Goal: Book appointment/travel/reservation

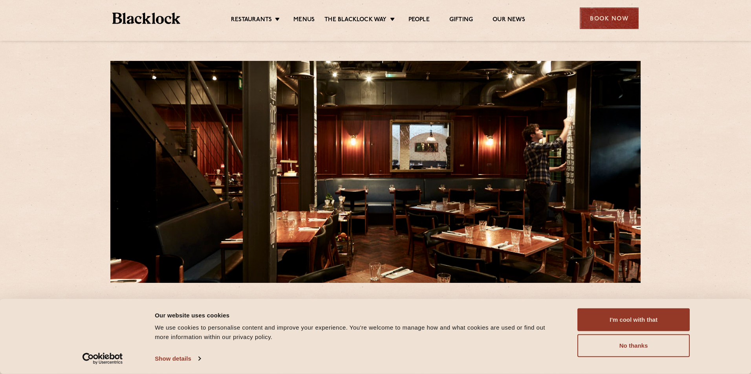
click at [597, 22] on div "Book Now" at bounding box center [609, 18] width 59 height 22
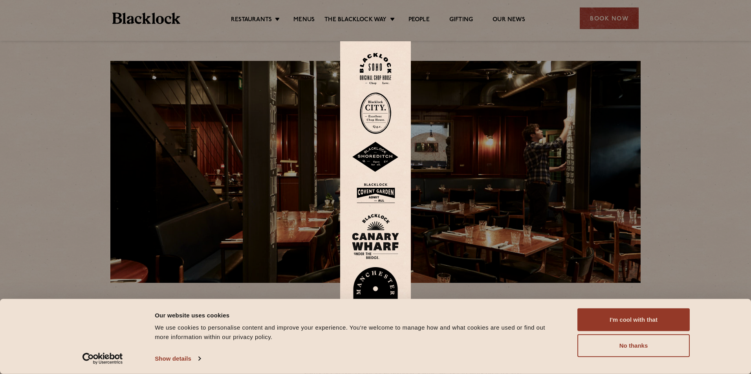
click at [384, 57] on img at bounding box center [375, 69] width 31 height 32
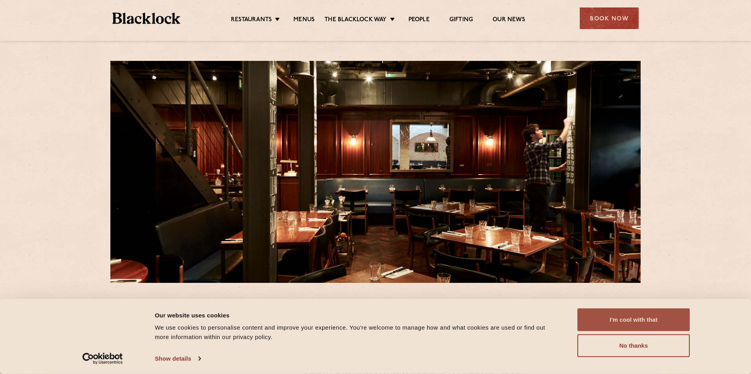
drag, startPoint x: 627, startPoint y: 321, endPoint x: 622, endPoint y: 318, distance: 5.6
click at [627, 321] on button "I'm cool with that" at bounding box center [633, 319] width 112 height 23
